Goal: Transaction & Acquisition: Purchase product/service

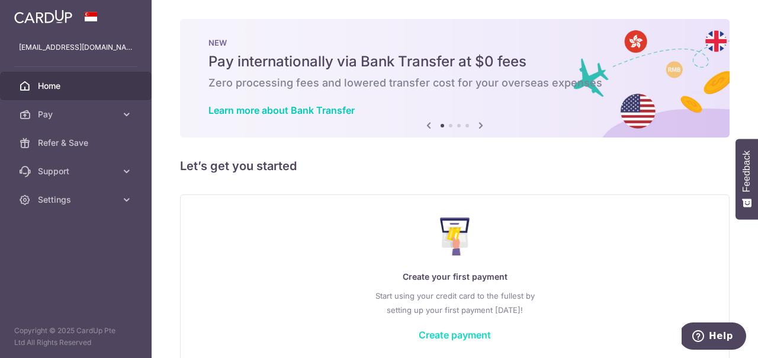
click at [461, 332] on link "Create payment" at bounding box center [455, 335] width 72 height 12
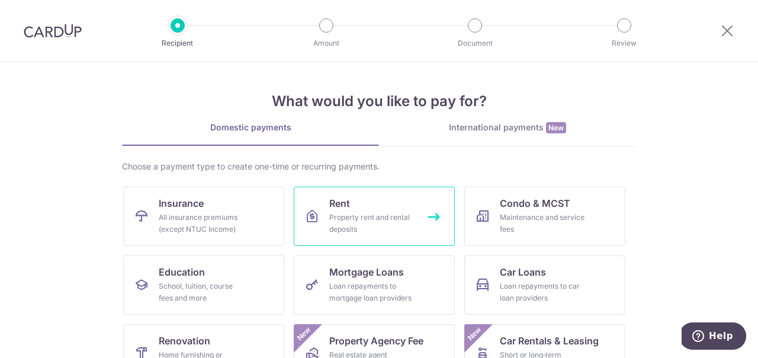
click at [412, 223] on div "Property rent and rental deposits" at bounding box center [371, 223] width 85 height 24
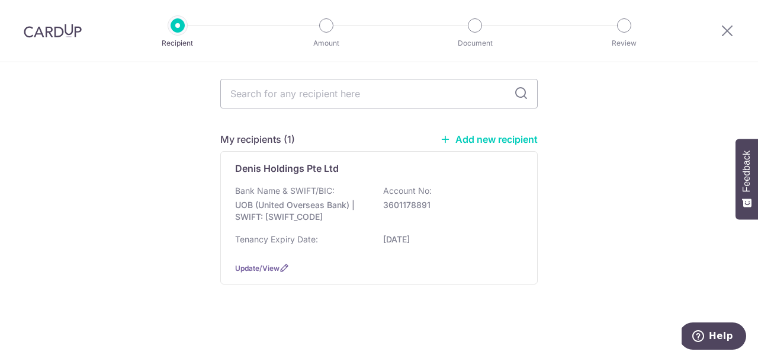
scroll to position [96, 0]
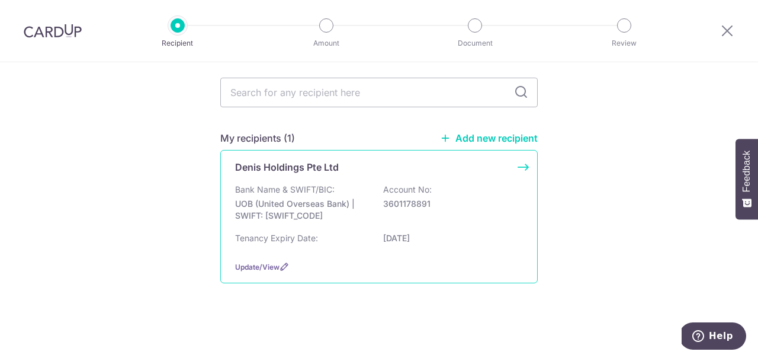
click at [298, 214] on div "Bank Name & SWIFT/BIC: UOB (United Overseas Bank) | SWIFT: UOVBSGSGXXX Account …" at bounding box center [379, 206] width 288 height 44
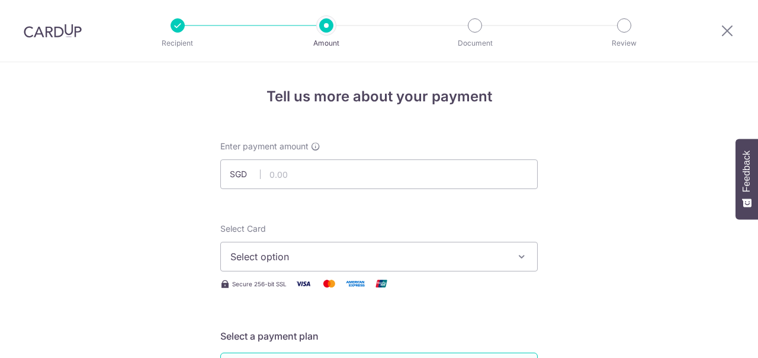
click at [298, 181] on input "text" at bounding box center [378, 174] width 317 height 30
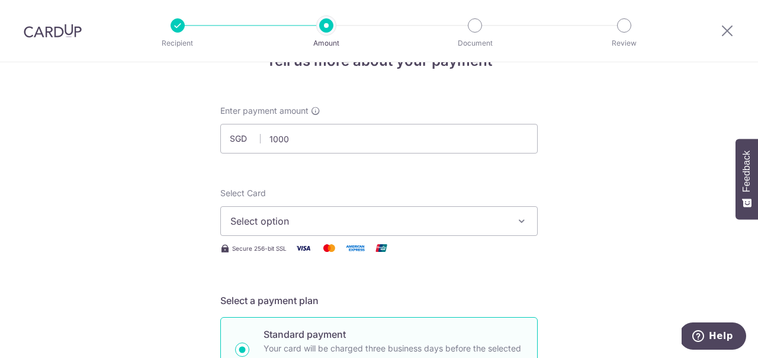
scroll to position [60, 0]
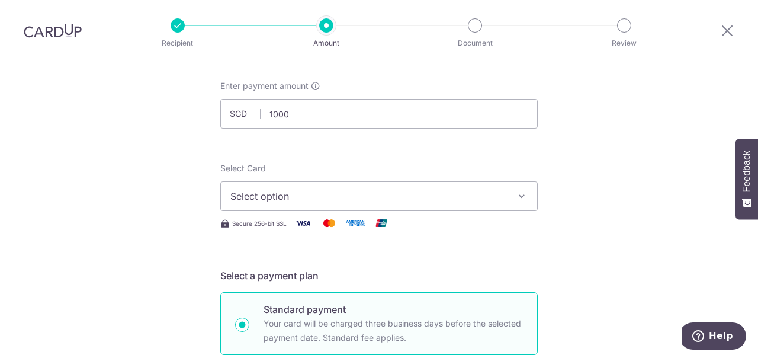
type input "1,000.00"
click at [254, 201] on span "Select option" at bounding box center [368, 196] width 276 height 14
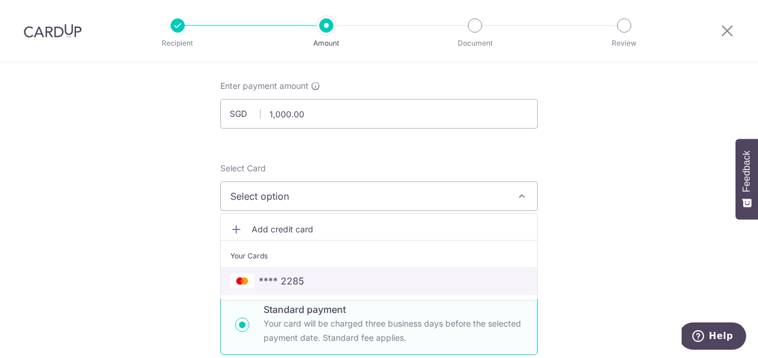
click at [282, 280] on span "**** 2285" at bounding box center [282, 281] width 46 height 14
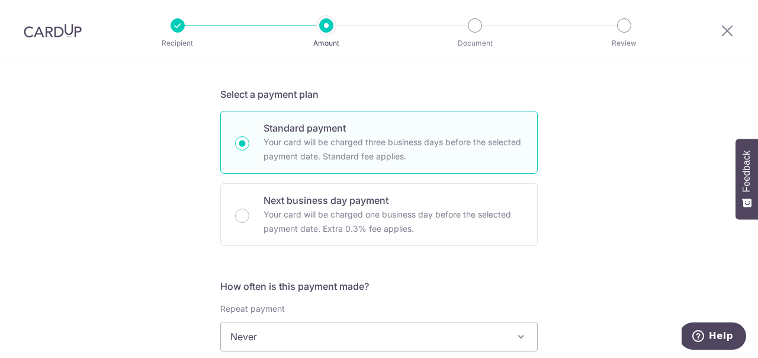
scroll to position [302, 0]
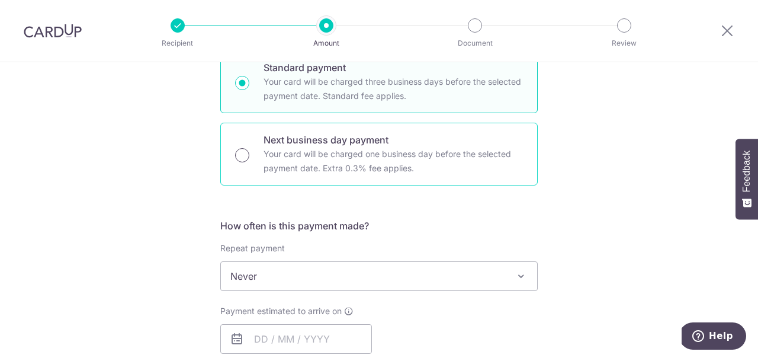
click at [243, 153] on input "Next business day payment Your card will be charged one business day before the…" at bounding box center [242, 155] width 14 height 14
radio input "true"
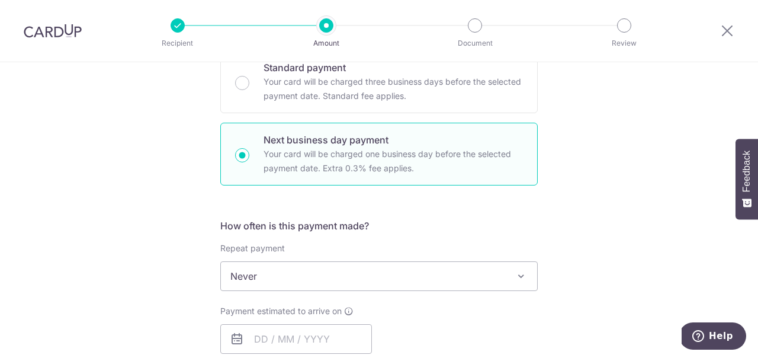
scroll to position [362, 0]
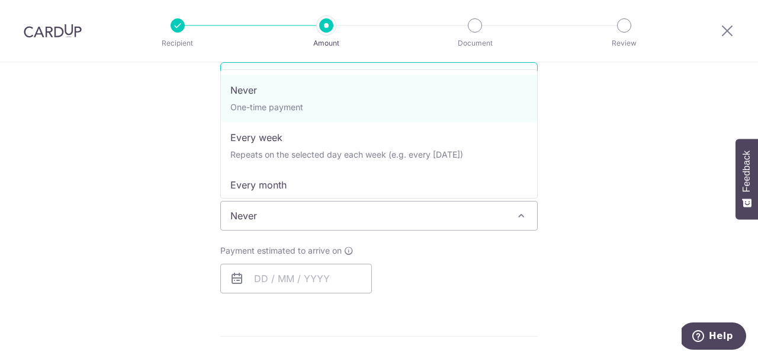
click at [280, 214] on span "Never" at bounding box center [379, 215] width 316 height 28
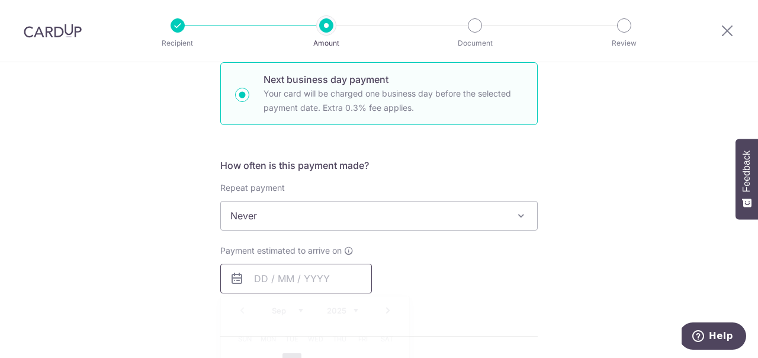
click at [280, 277] on input "text" at bounding box center [296, 278] width 152 height 30
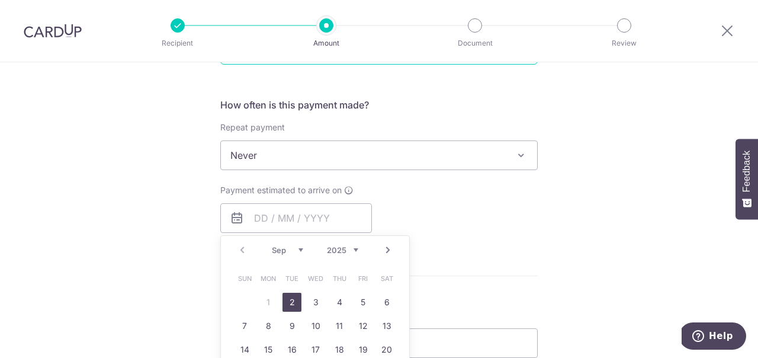
click at [292, 301] on link "2" at bounding box center [291, 301] width 19 height 19
type input "02/09/2025"
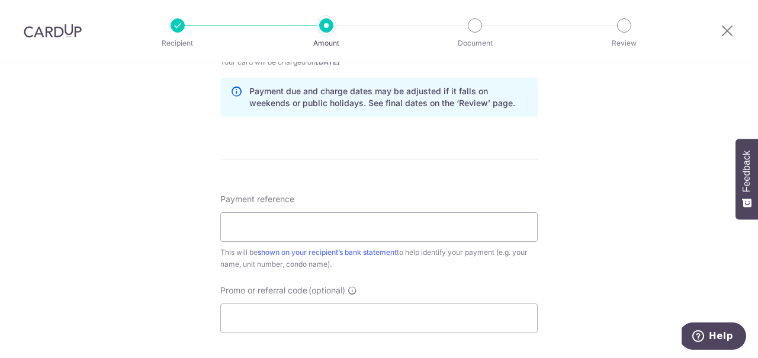
scroll to position [664, 0]
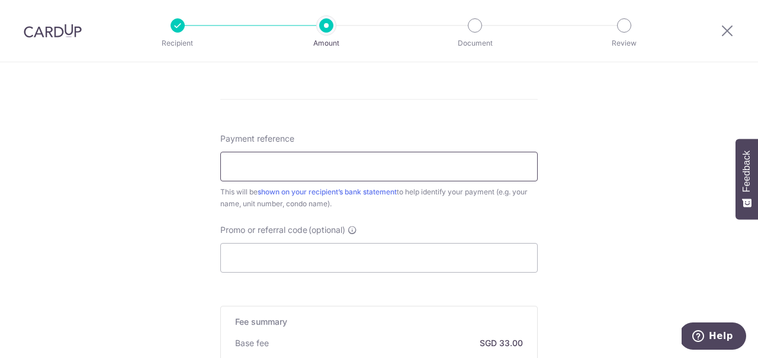
click at [280, 172] on input "Payment reference" at bounding box center [378, 167] width 317 height 30
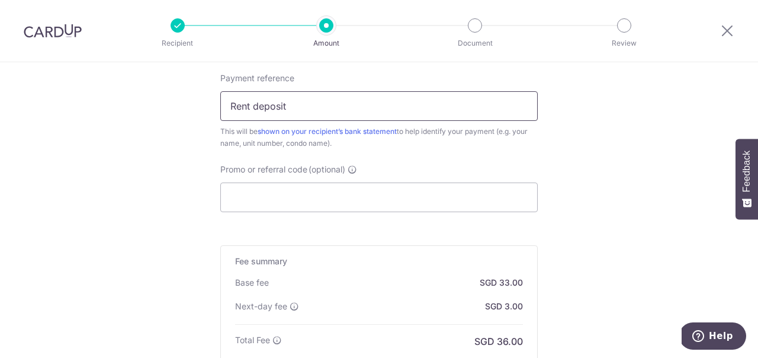
type input "Rent deposit"
click at [279, 204] on input "Promo or referral code (optional)" at bounding box center [378, 197] width 317 height 30
paste input "BOONSIANGT497"
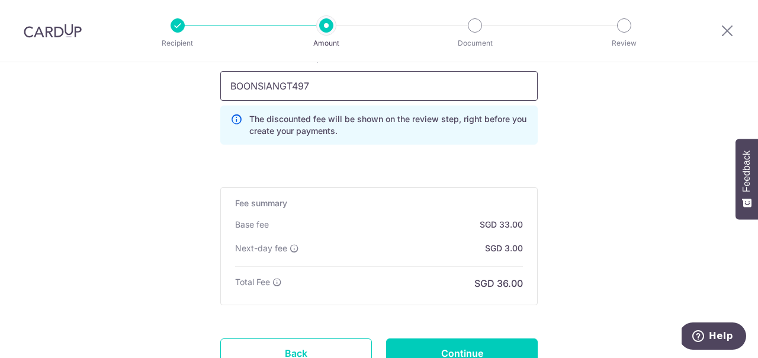
scroll to position [845, 0]
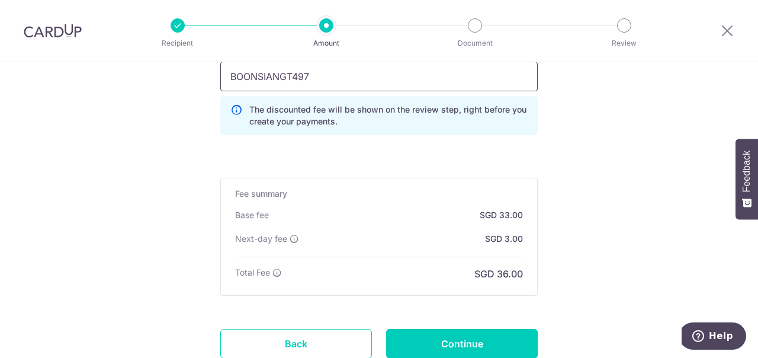
type input "BOONSIANGT497"
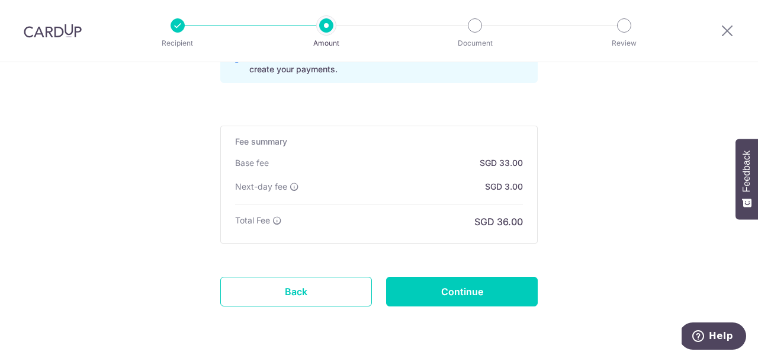
scroll to position [906, 0]
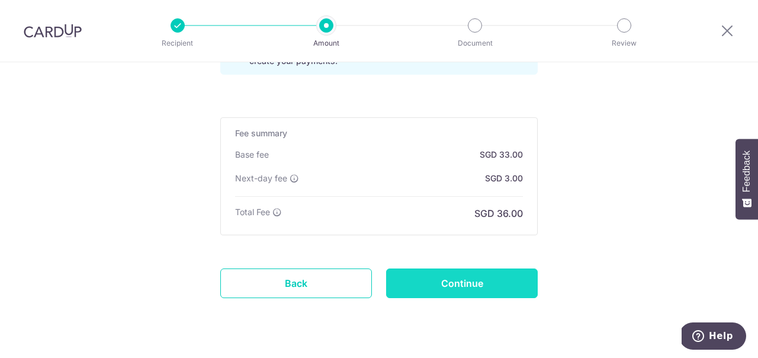
click at [440, 275] on input "Continue" at bounding box center [462, 283] width 152 height 30
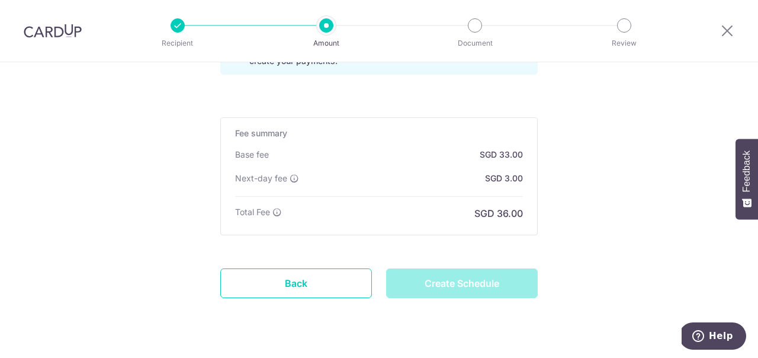
type input "Create Schedule"
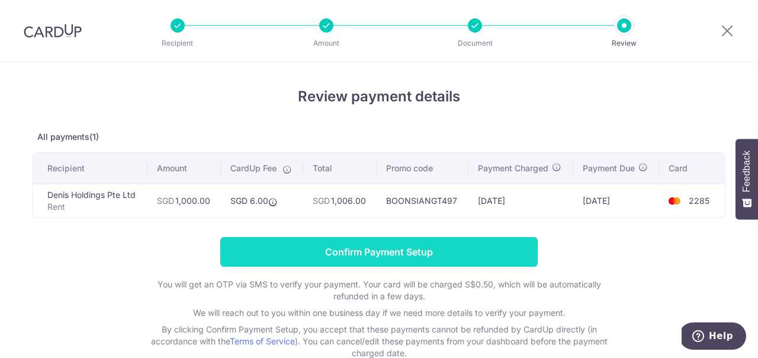
click at [388, 252] on input "Confirm Payment Setup" at bounding box center [378, 252] width 317 height 30
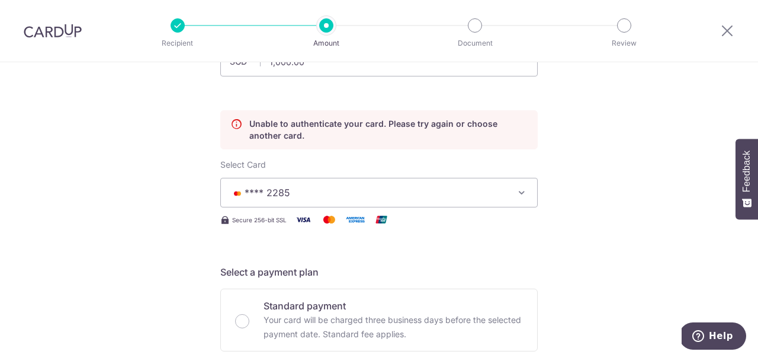
scroll to position [121, 0]
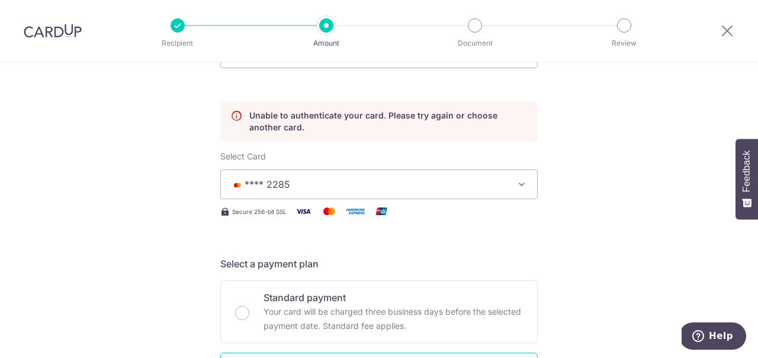
click at [521, 184] on icon "button" at bounding box center [522, 184] width 12 height 12
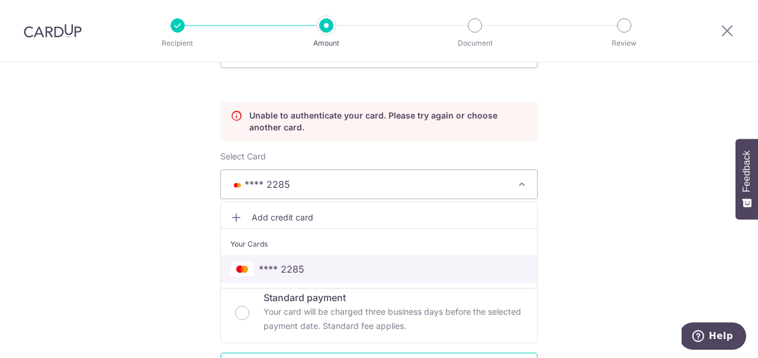
click at [307, 266] on span "**** 2285" at bounding box center [378, 269] width 297 height 14
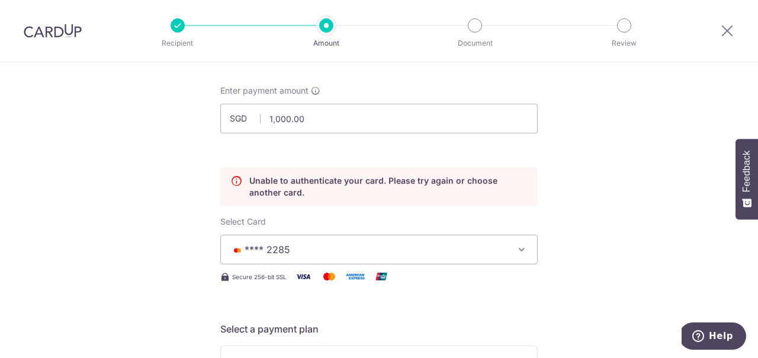
scroll to position [0, 0]
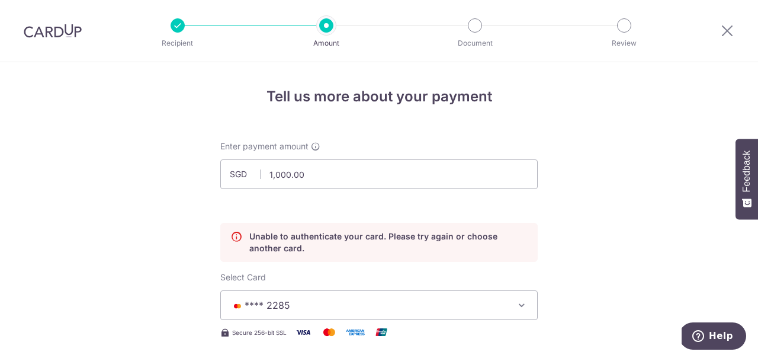
click at [62, 28] on img at bounding box center [53, 31] width 58 height 14
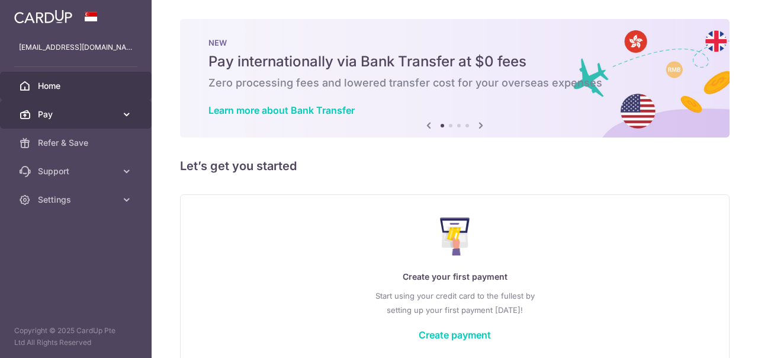
click at [130, 112] on icon at bounding box center [127, 114] width 12 height 12
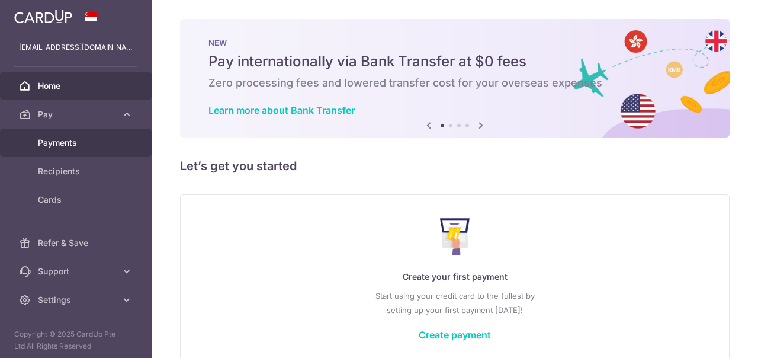
click at [81, 146] on span "Payments" at bounding box center [77, 143] width 78 height 12
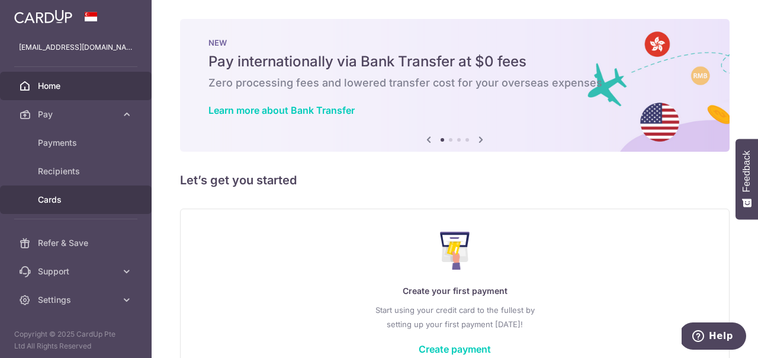
click at [63, 201] on span "Cards" at bounding box center [77, 200] width 78 height 12
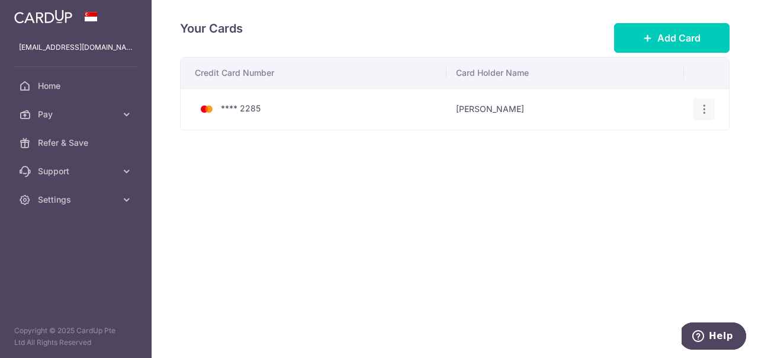
click at [710, 107] on div "View/Edit [GEOGRAPHIC_DATA]" at bounding box center [704, 109] width 22 height 22
click at [710, 107] on icon "button" at bounding box center [704, 109] width 12 height 12
click at [647, 142] on span "View/Edit" at bounding box center [664, 142] width 81 height 14
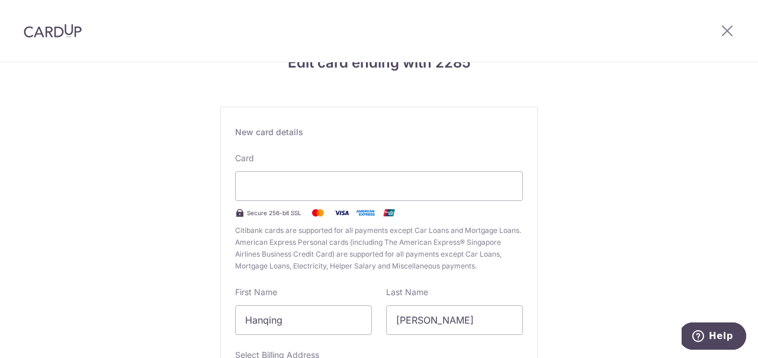
scroll to position [21, 0]
